Goal: Task Accomplishment & Management: Manage account settings

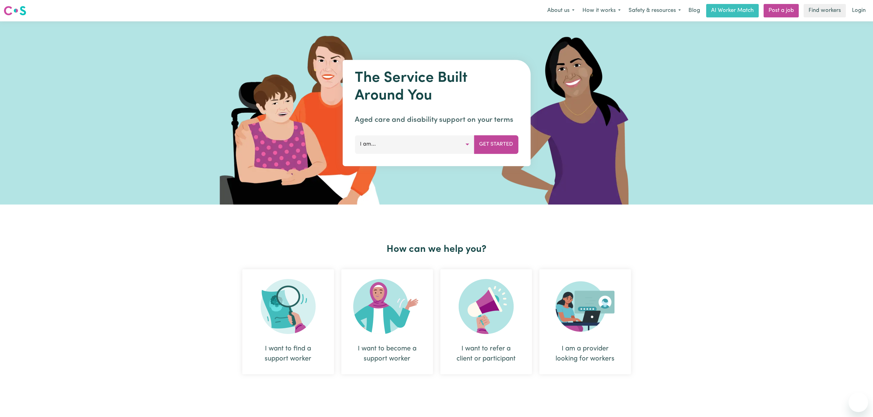
click at [852, 2] on nav "Menu About us How it works Safety & resources Blog AI Worker Match Post a job F…" at bounding box center [436, 10] width 873 height 21
click at [863, 9] on link "Login" at bounding box center [858, 10] width 21 height 13
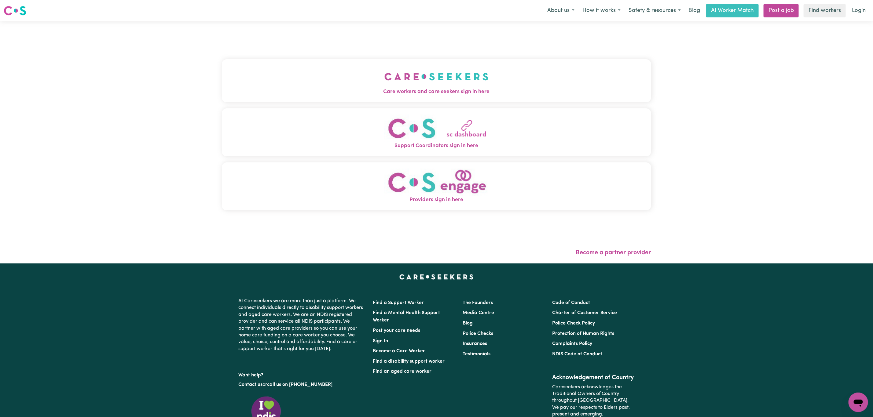
click at [281, 98] on button "Care workers and care seekers sign in here" at bounding box center [436, 80] width 429 height 43
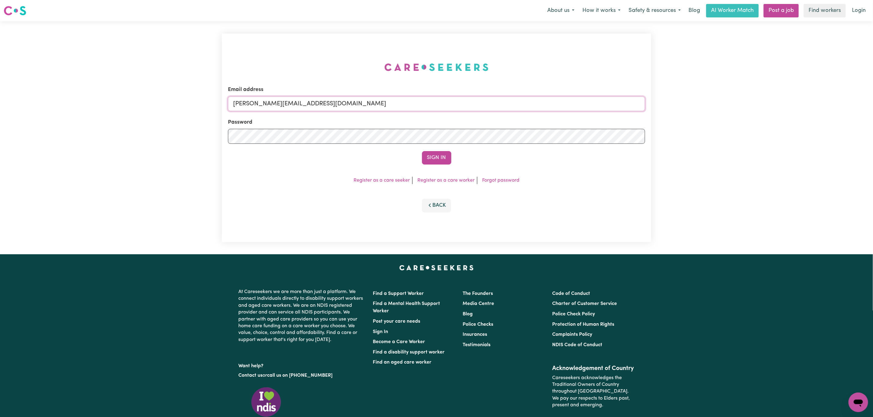
drag, startPoint x: 278, startPoint y: 104, endPoint x: 284, endPoint y: 111, distance: 9.9
click at [278, 104] on input "[PERSON_NAME][EMAIL_ADDRESS][DOMAIN_NAME]" at bounding box center [436, 104] width 417 height 15
drag, startPoint x: 265, startPoint y: 108, endPoint x: 495, endPoint y: 108, distance: 230.0
click at [495, 108] on input "[EMAIL_ADDRESS][PERSON_NAME][DOMAIN_NAME]" at bounding box center [436, 104] width 417 height 15
click at [273, 106] on input "superuser~ [EMAIL_ADDRESS][DOMAIN_NAME]" at bounding box center [436, 104] width 417 height 15
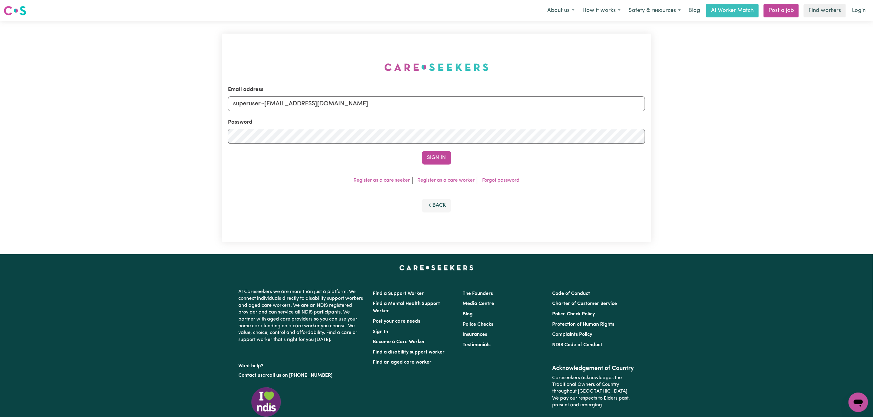
type input "superuser~[EMAIL_ADDRESS][DOMAIN_NAME]"
click at [422, 151] on button "Sign In" at bounding box center [436, 157] width 29 height 13
